Goal: Communication & Community: Answer question/provide support

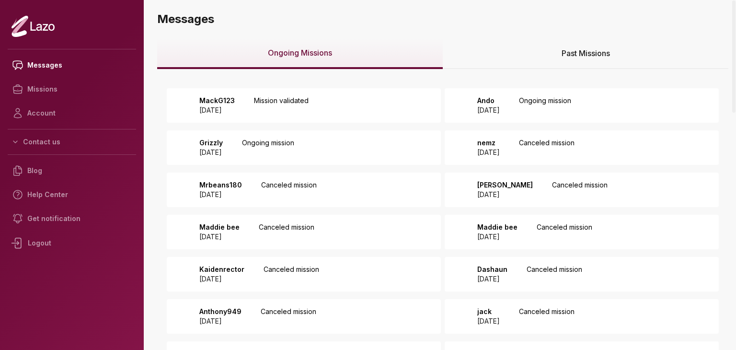
click at [291, 102] on p "Mission validated" at bounding box center [281, 105] width 55 height 19
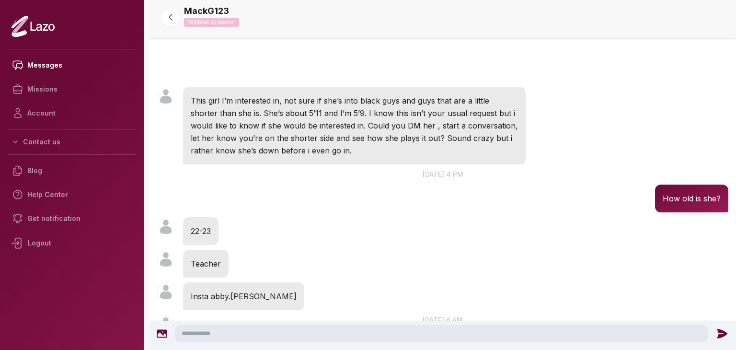
click at [162, 25] on div at bounding box center [170, 17] width 34 height 19
click at [170, 18] on icon at bounding box center [170, 17] width 3 height 6
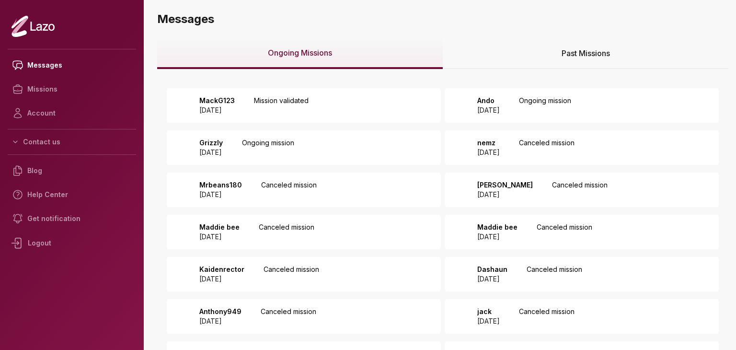
click at [499, 101] on p "Ando" at bounding box center [488, 101] width 23 height 10
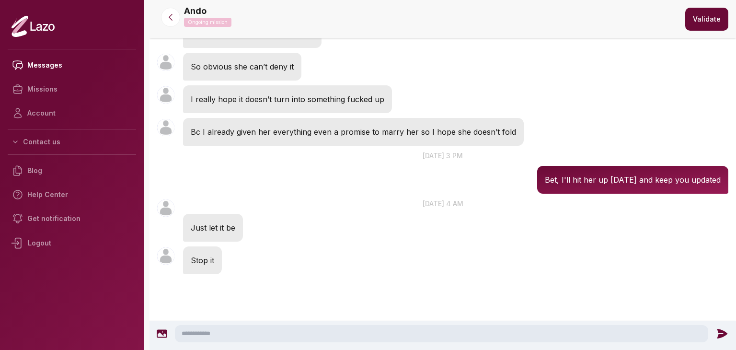
scroll to position [700, 0]
click at [247, 333] on textarea at bounding box center [441, 333] width 533 height 17
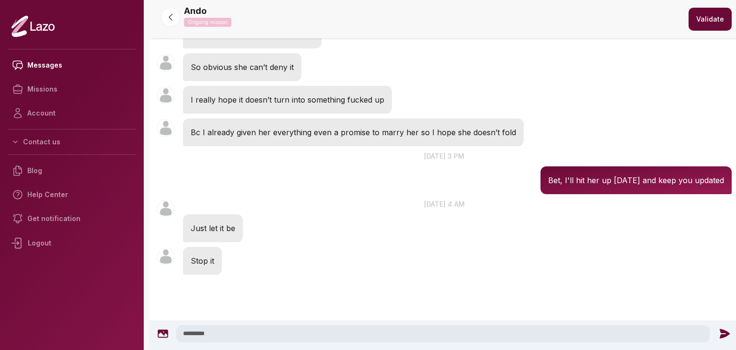
type textarea "*********"
click at [719, 330] on icon at bounding box center [724, 334] width 10 height 10
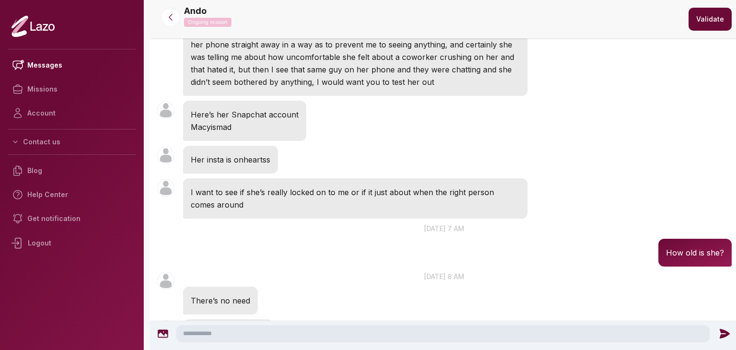
scroll to position [159, 0]
click at [172, 16] on icon at bounding box center [171, 17] width 10 height 10
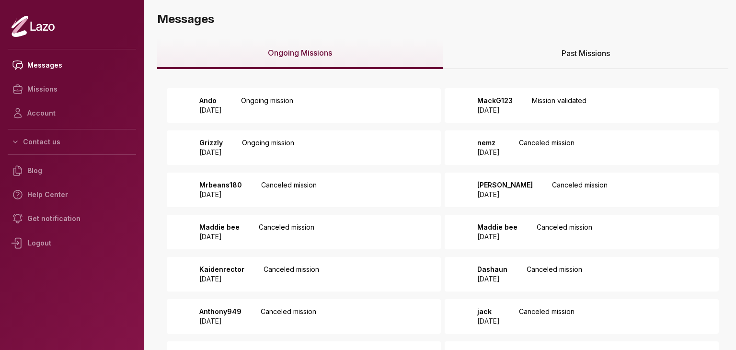
click at [405, 149] on div "Grizzly 2025 August 26 Ongoing mission" at bounding box center [304, 147] width 274 height 34
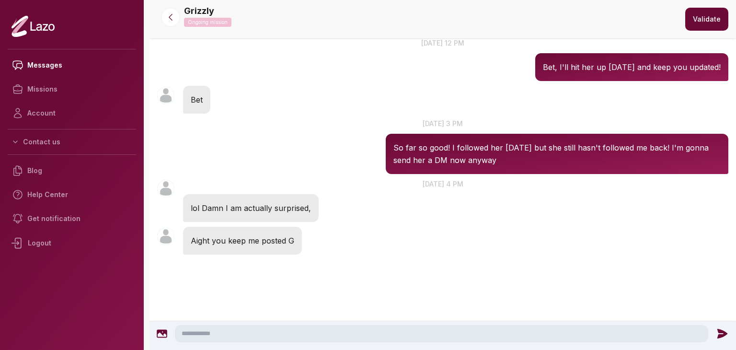
scroll to position [424, 0]
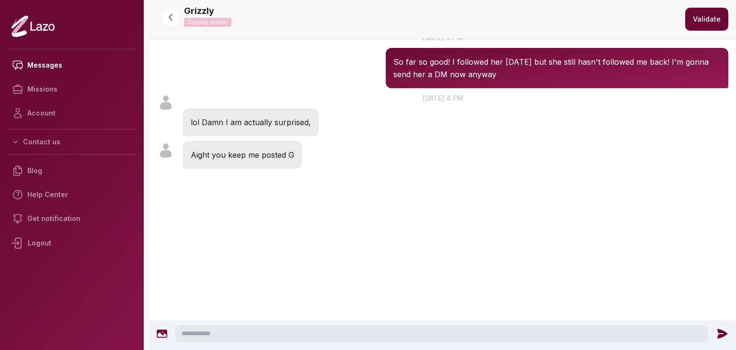
click at [228, 331] on textarea at bounding box center [441, 333] width 533 height 17
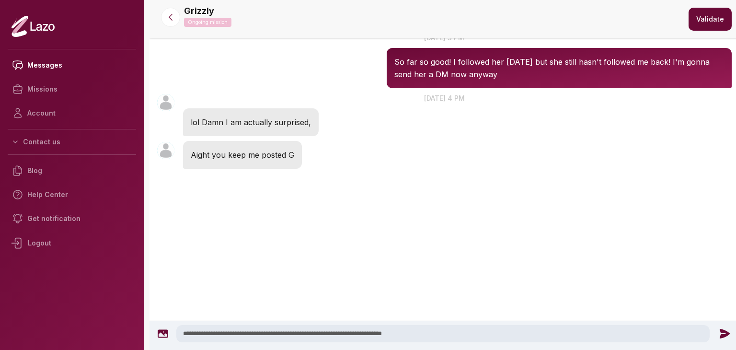
type textarea "**********"
click at [719, 331] on icon at bounding box center [724, 334] width 10 height 10
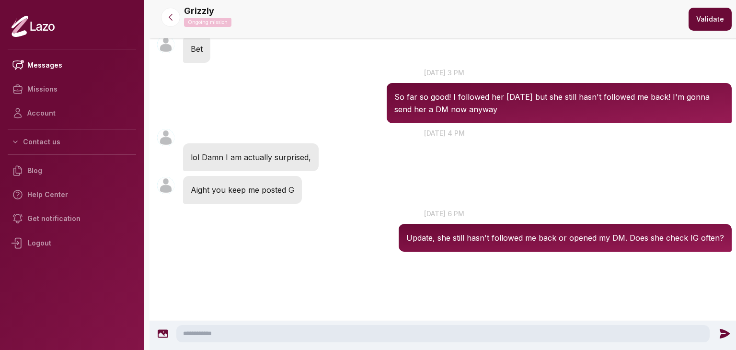
scroll to position [370, 0]
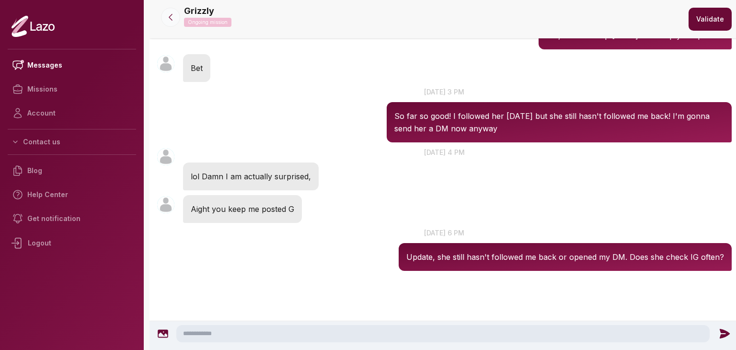
click at [168, 20] on icon at bounding box center [171, 17] width 10 height 10
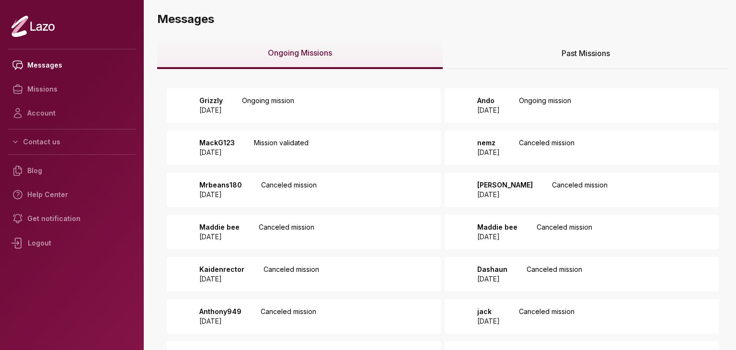
click at [511, 61] on div "Past Missions" at bounding box center [584, 53] width 285 height 31
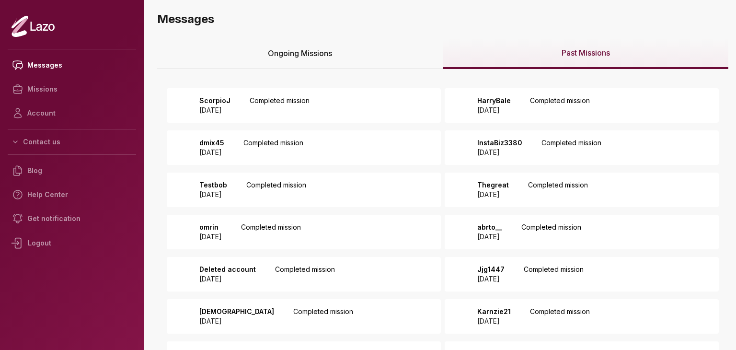
click at [342, 101] on div "ScorpioJ 2025 August 23 Completed mission" at bounding box center [304, 105] width 274 height 34
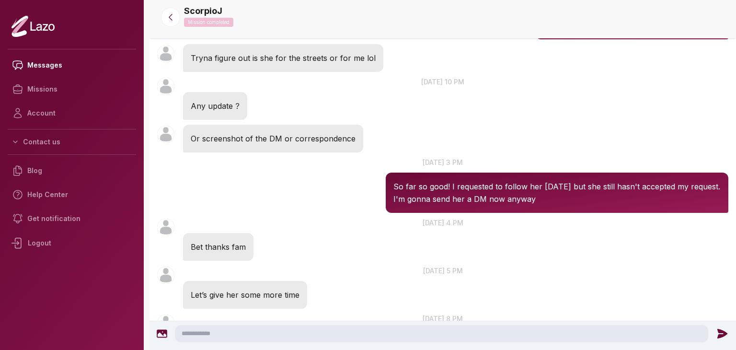
scroll to position [1679, 0]
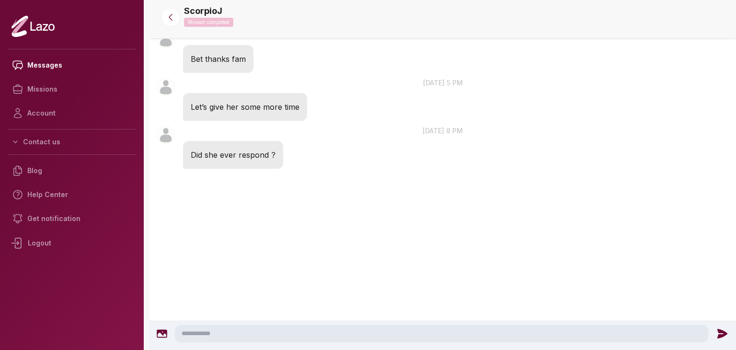
click at [284, 336] on textarea at bounding box center [441, 333] width 533 height 17
click at [233, 334] on textarea at bounding box center [441, 333] width 533 height 17
type textarea "**********"
click at [724, 334] on icon at bounding box center [724, 333] width 10 height 10
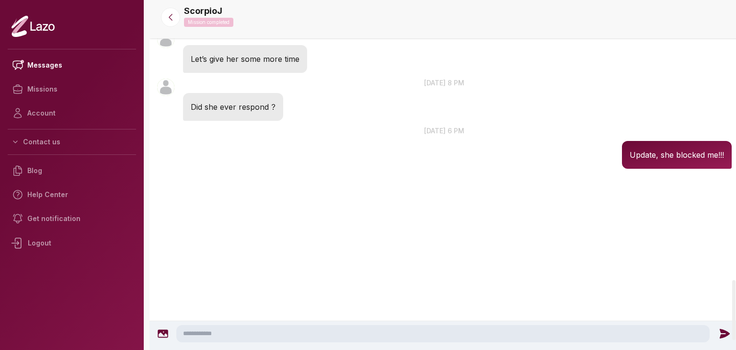
click at [642, 334] on textarea at bounding box center [442, 333] width 533 height 17
type textarea "**********"
click at [722, 335] on icon at bounding box center [724, 333] width 10 height 10
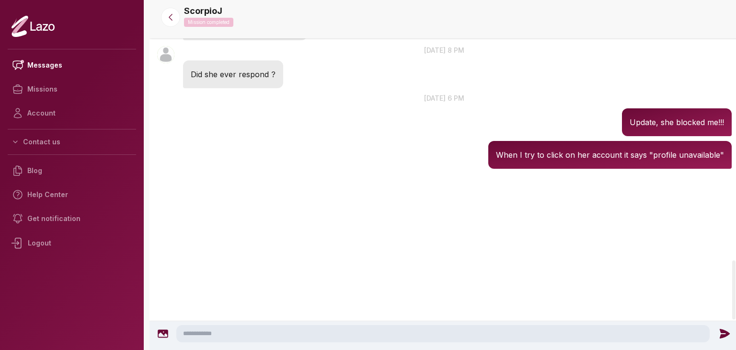
scroll to position [1546, 0]
click at [174, 16] on icon at bounding box center [171, 17] width 10 height 10
